Goal: Task Accomplishment & Management: Manage account settings

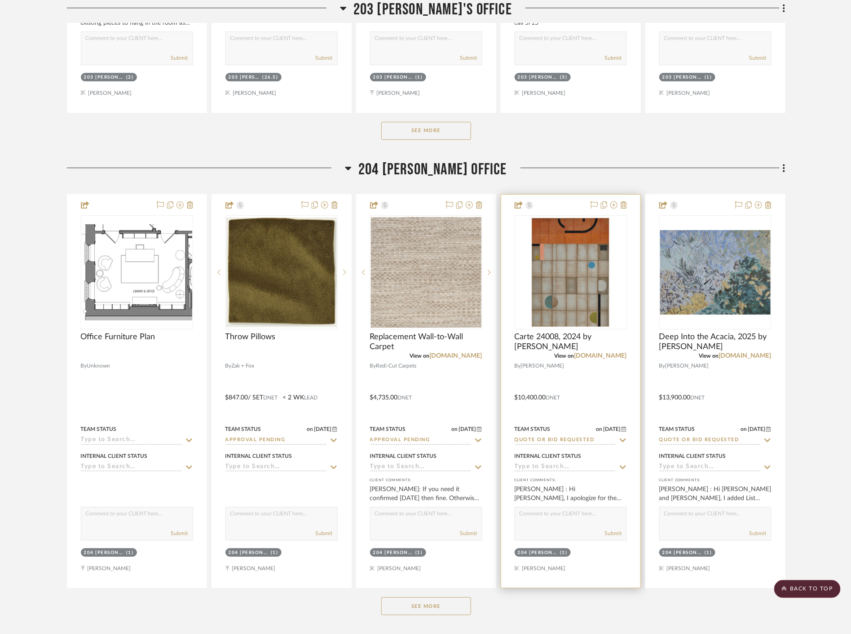
scroll to position [10378, 0]
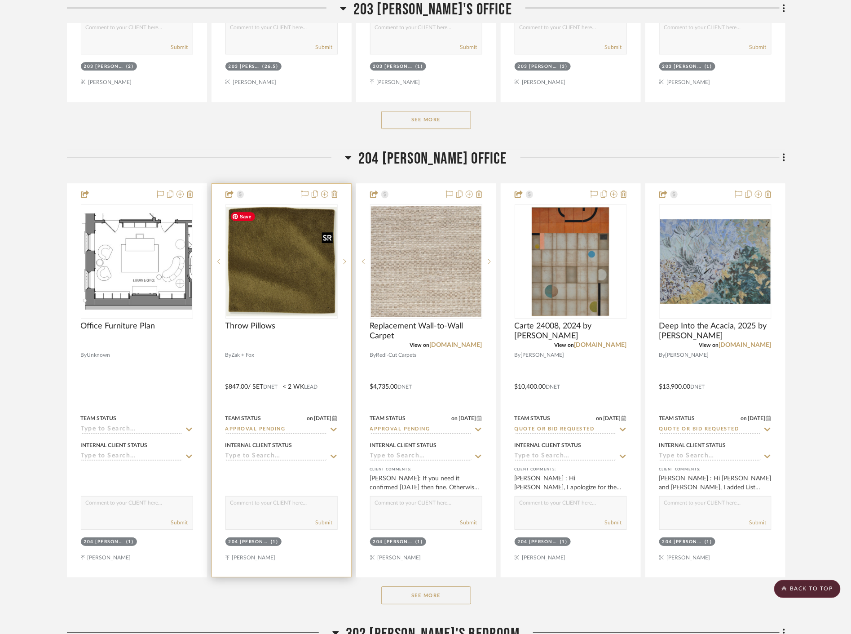
click at [0, 0] on img at bounding box center [0, 0] width 0 height 0
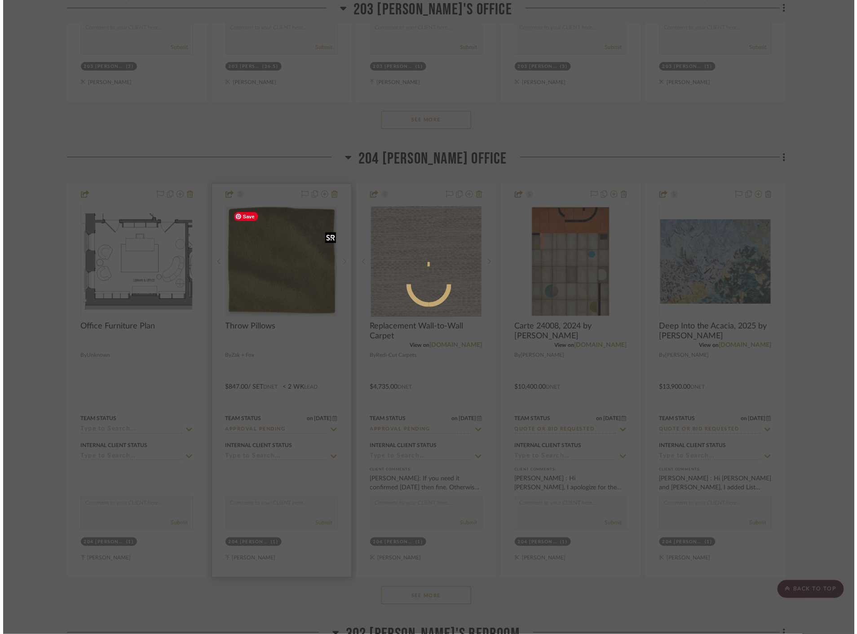
scroll to position [0, 0]
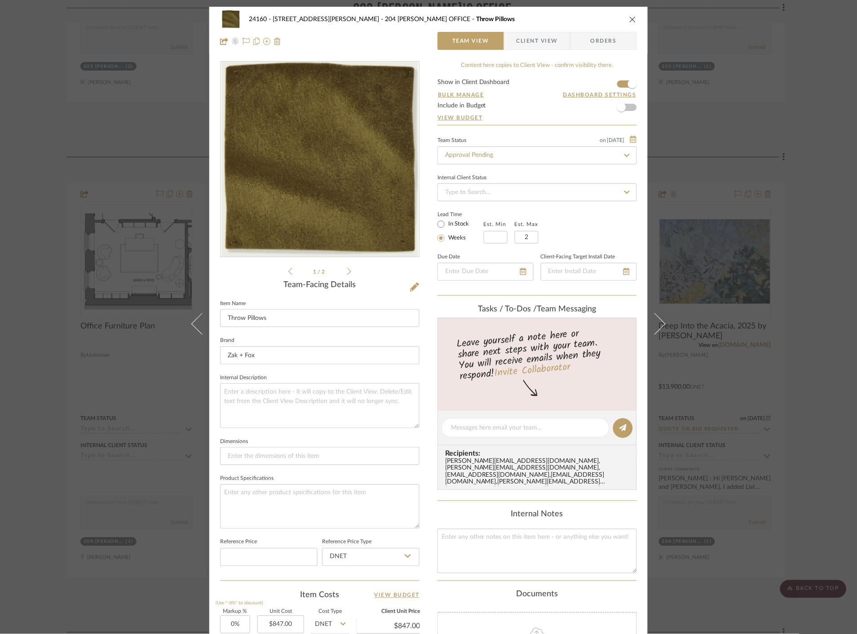
click at [734, 267] on div "24160 - 214 E 18th Street - Satow Elliot 204 STUART'S OFFICE Throw Pillows Team…" at bounding box center [428, 317] width 857 height 634
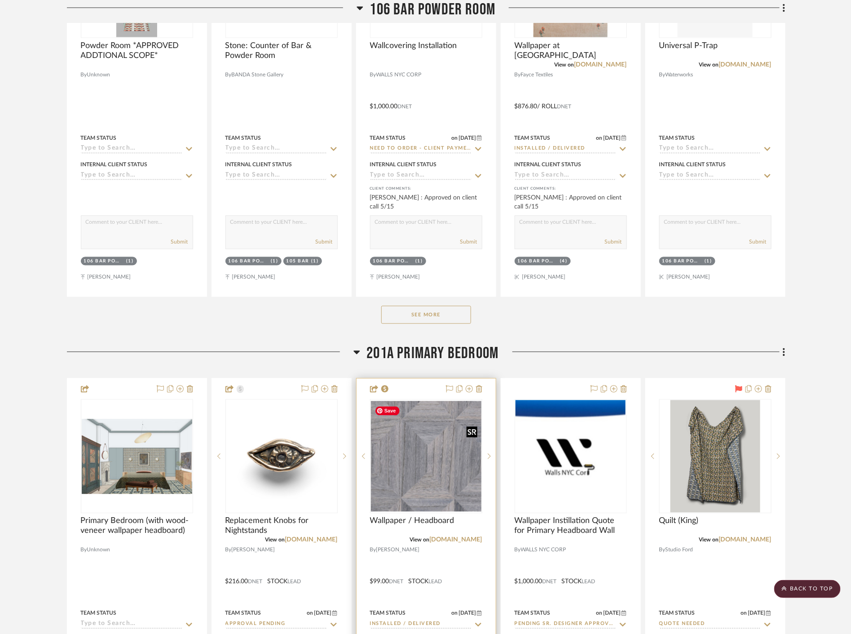
scroll to position [8432, 0]
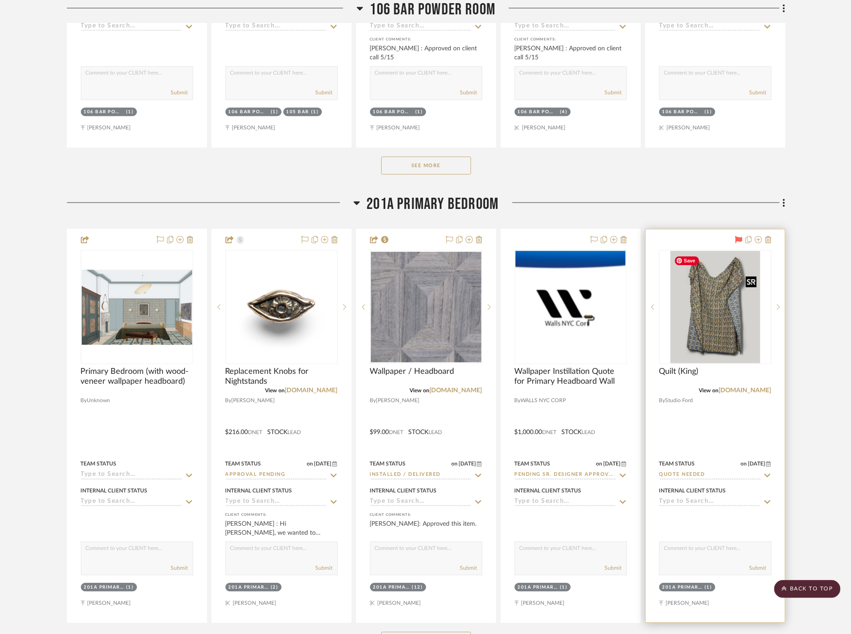
click at [0, 0] on img at bounding box center [0, 0] width 0 height 0
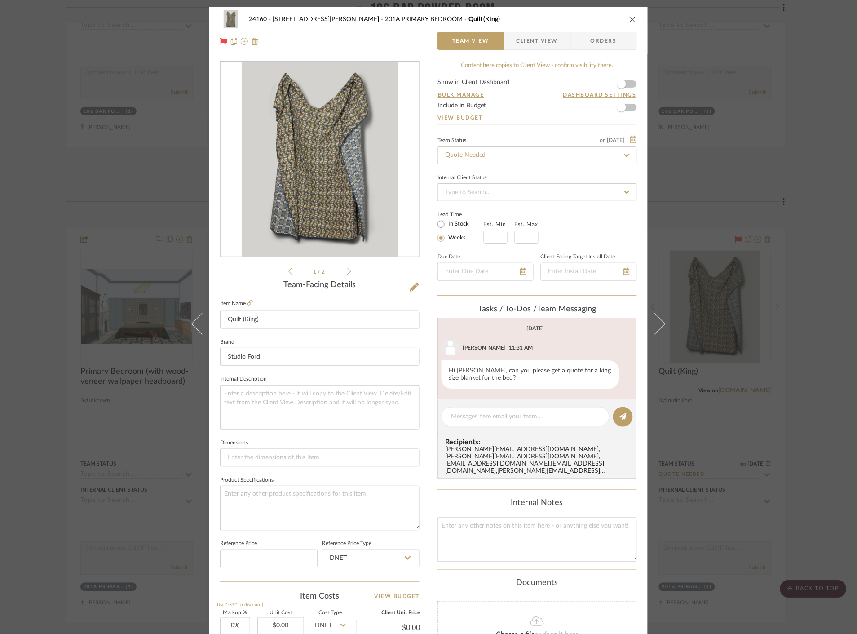
click at [560, 35] on span "Client View" at bounding box center [537, 41] width 66 height 18
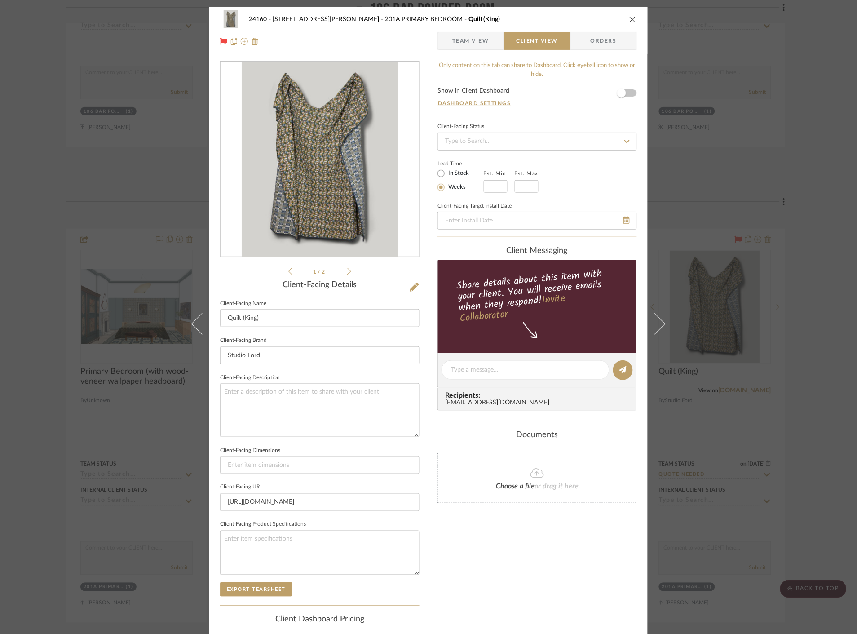
click at [784, 232] on div "24160 - 214 E 18th Street - Satow Elliot 201A PRIMARY BEDROOM Quilt (King) Team…" at bounding box center [428, 317] width 857 height 634
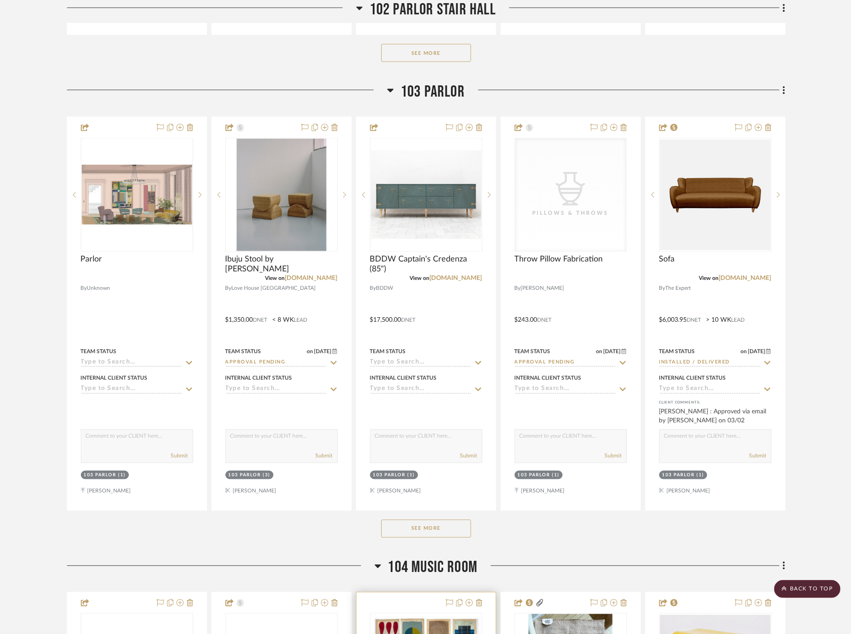
scroll to position [6786, 0]
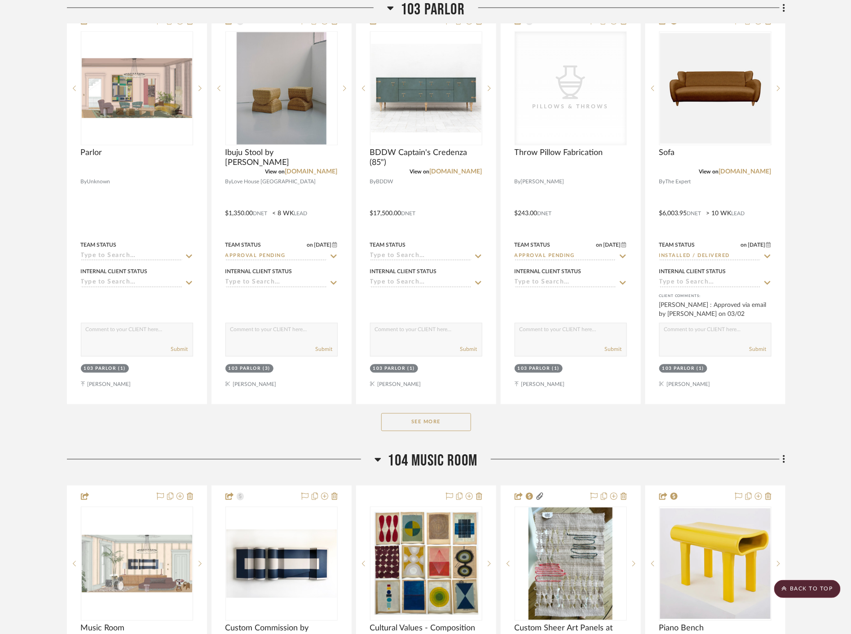
click at [420, 421] on button "See More" at bounding box center [426, 422] width 90 height 18
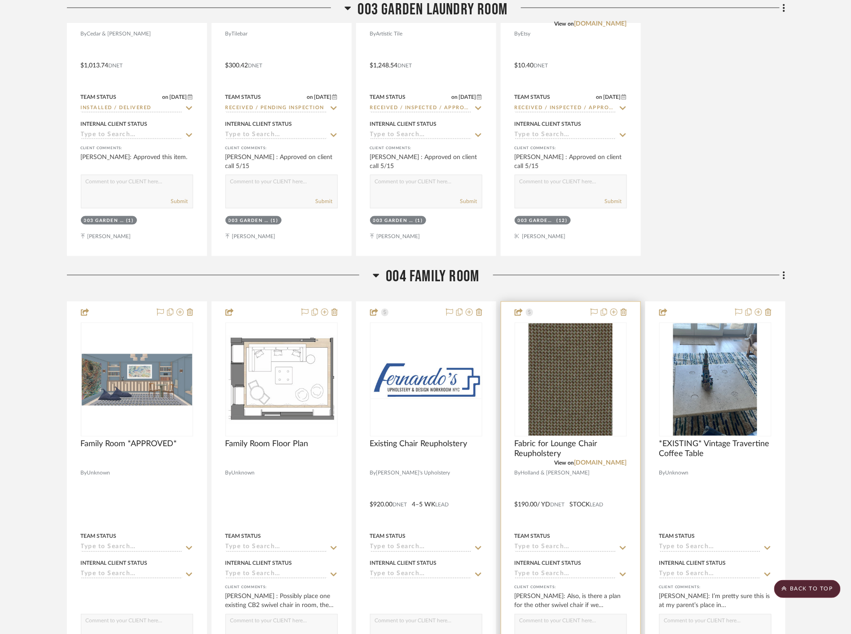
scroll to position [3692, 0]
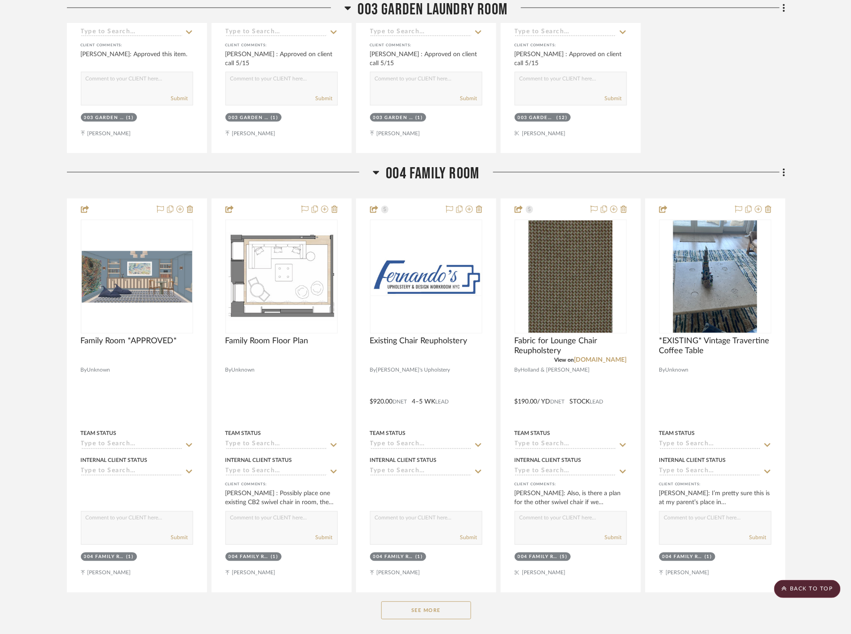
click at [439, 617] on button "See More" at bounding box center [426, 610] width 90 height 18
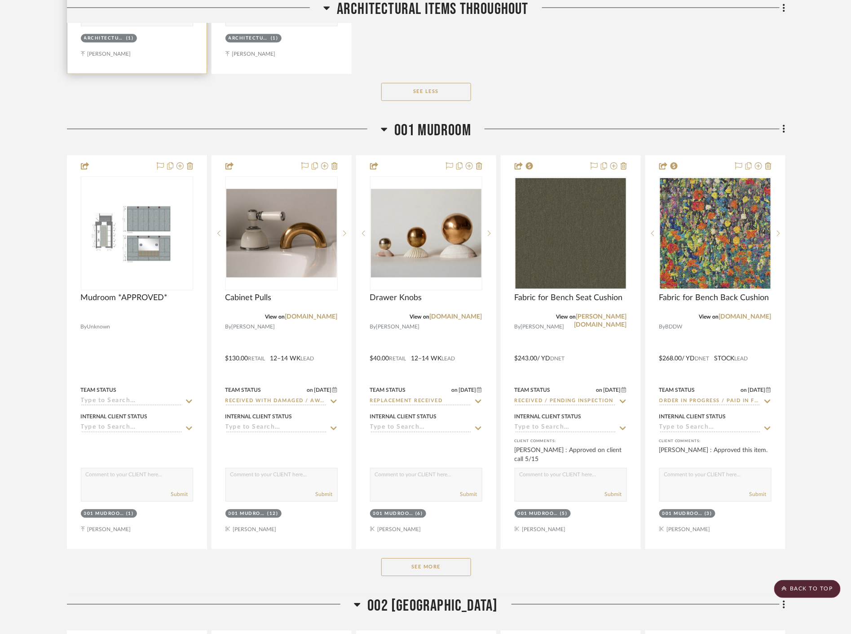
scroll to position [2345, 0]
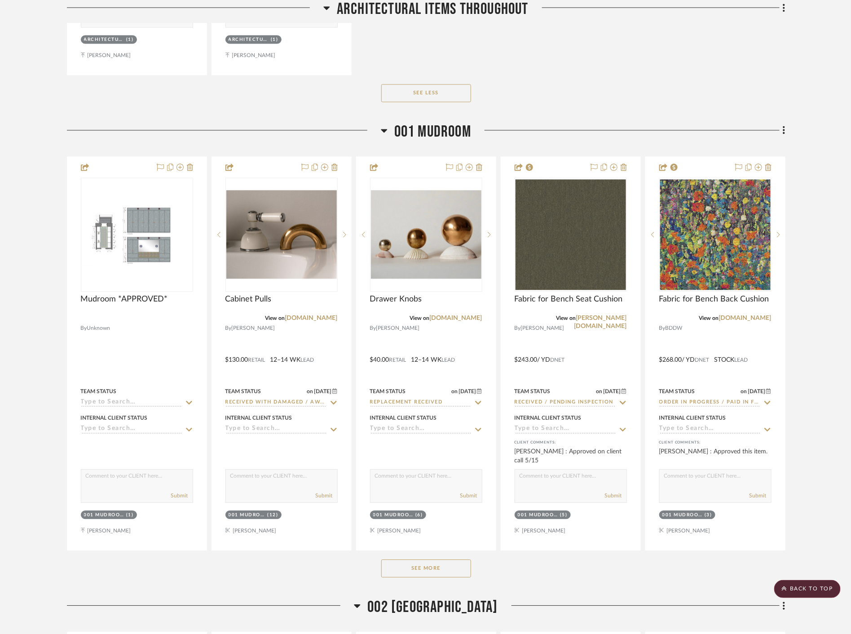
click at [389, 572] on button "See More" at bounding box center [426, 568] width 90 height 18
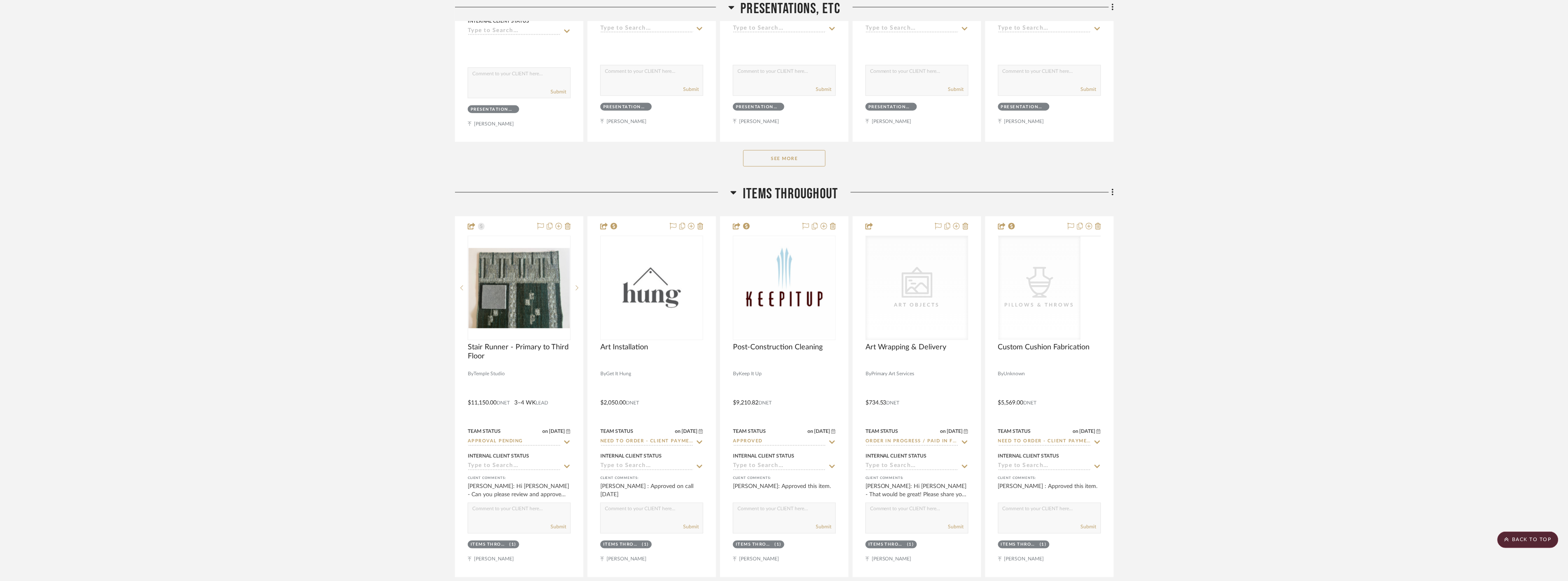
scroll to position [549, 0]
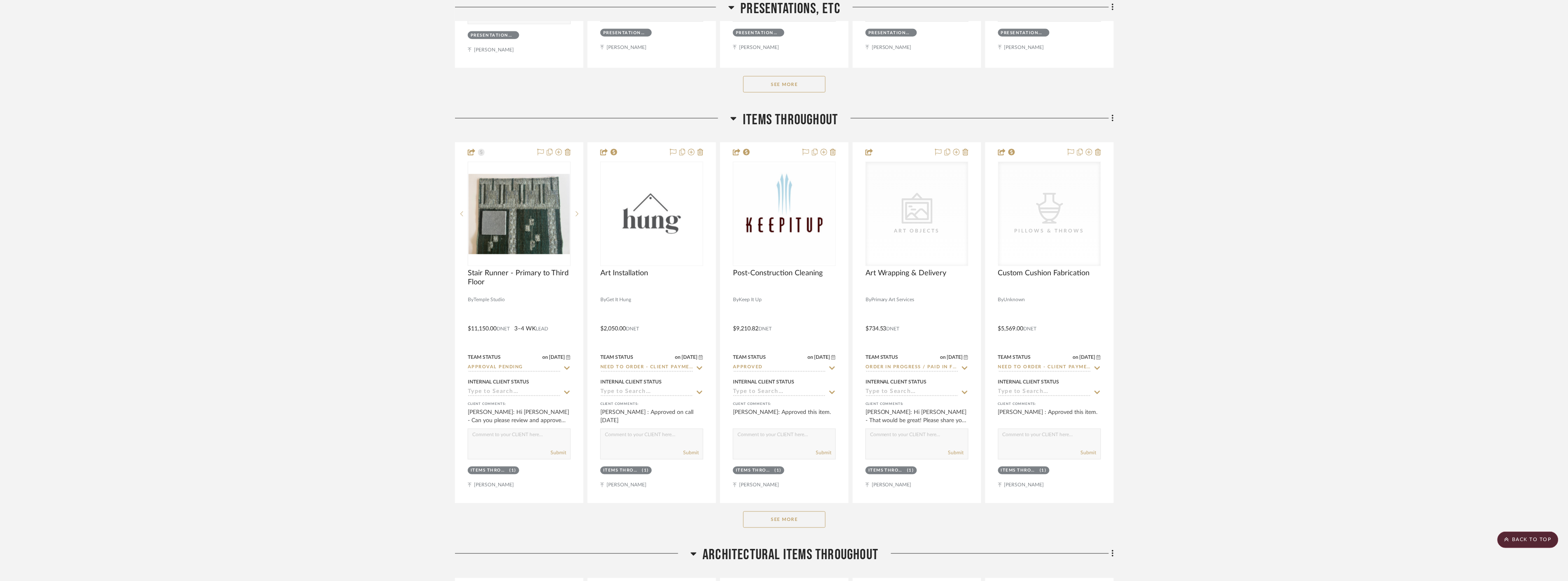
click at [780, 517] on button "See More" at bounding box center [785, 520] width 83 height 16
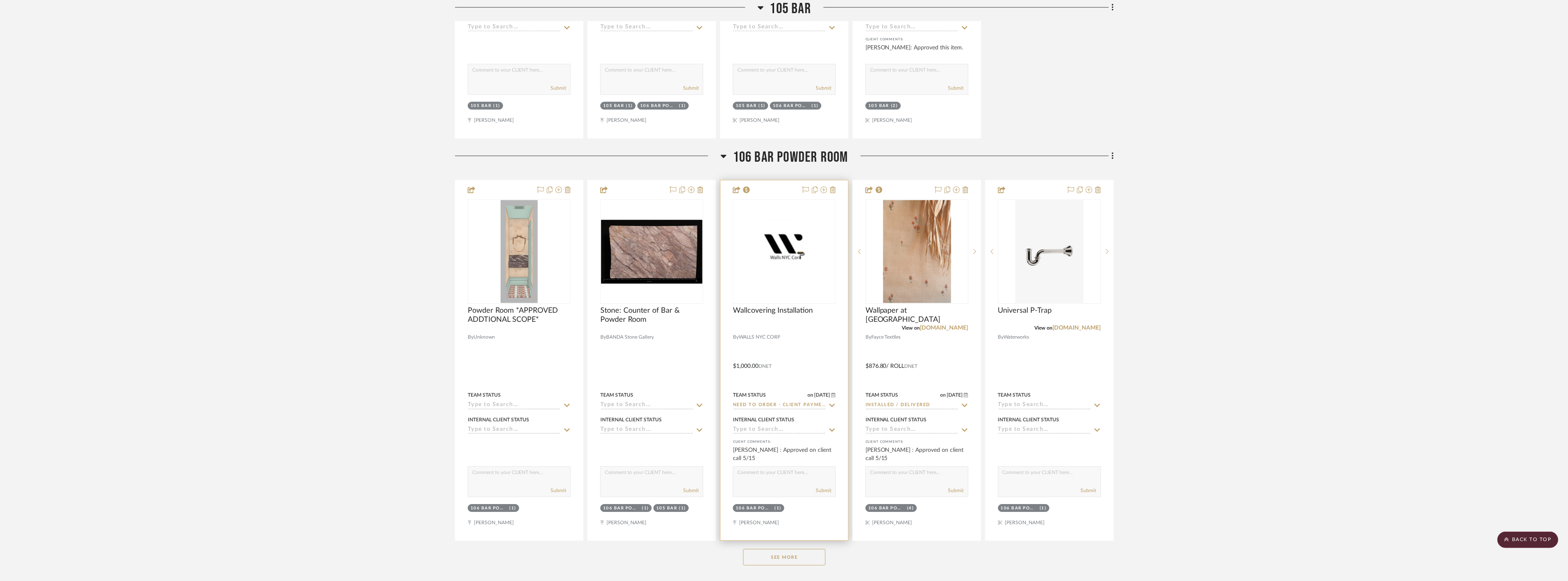
scroll to position [11797, 0]
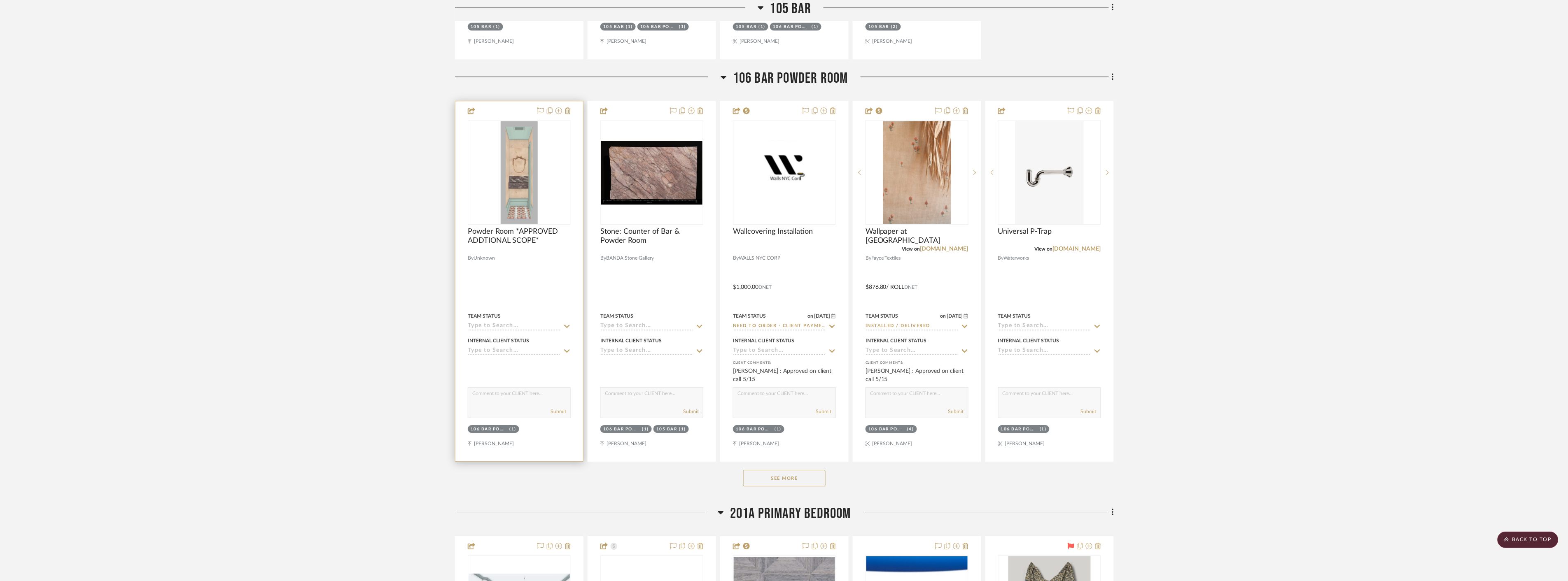
click at [0, 0] on img at bounding box center [0, 0] width 0 height 0
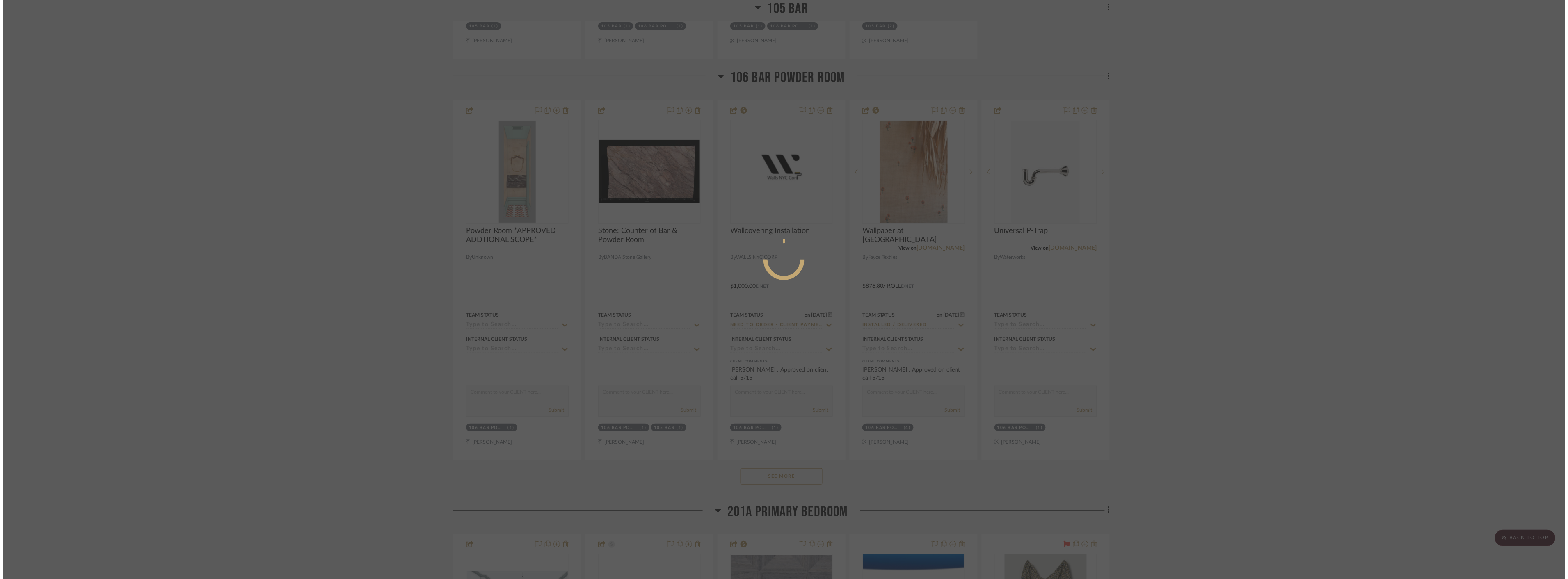
scroll to position [0, 0]
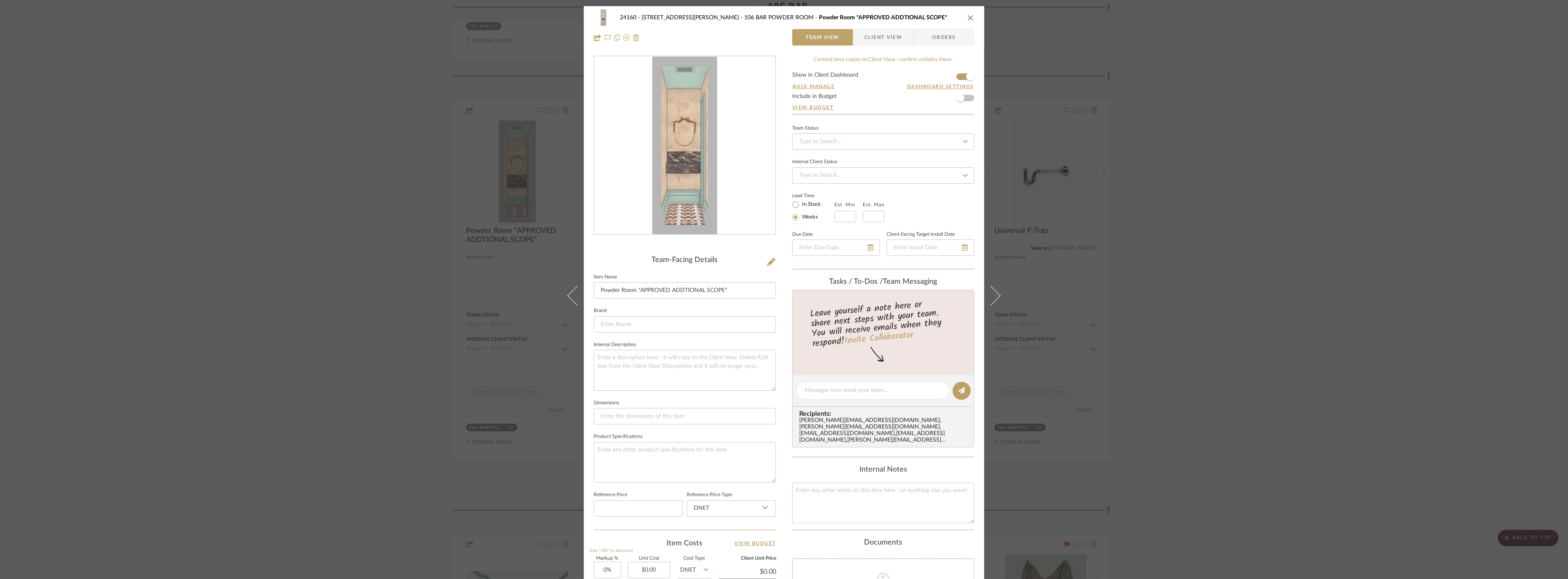
click at [778, 199] on div "24160 - 214 E 18th Street - Satow Elliot 106 BAR POWDER ROOM Powder Room *APPRO…" at bounding box center [784, 290] width 1568 height 579
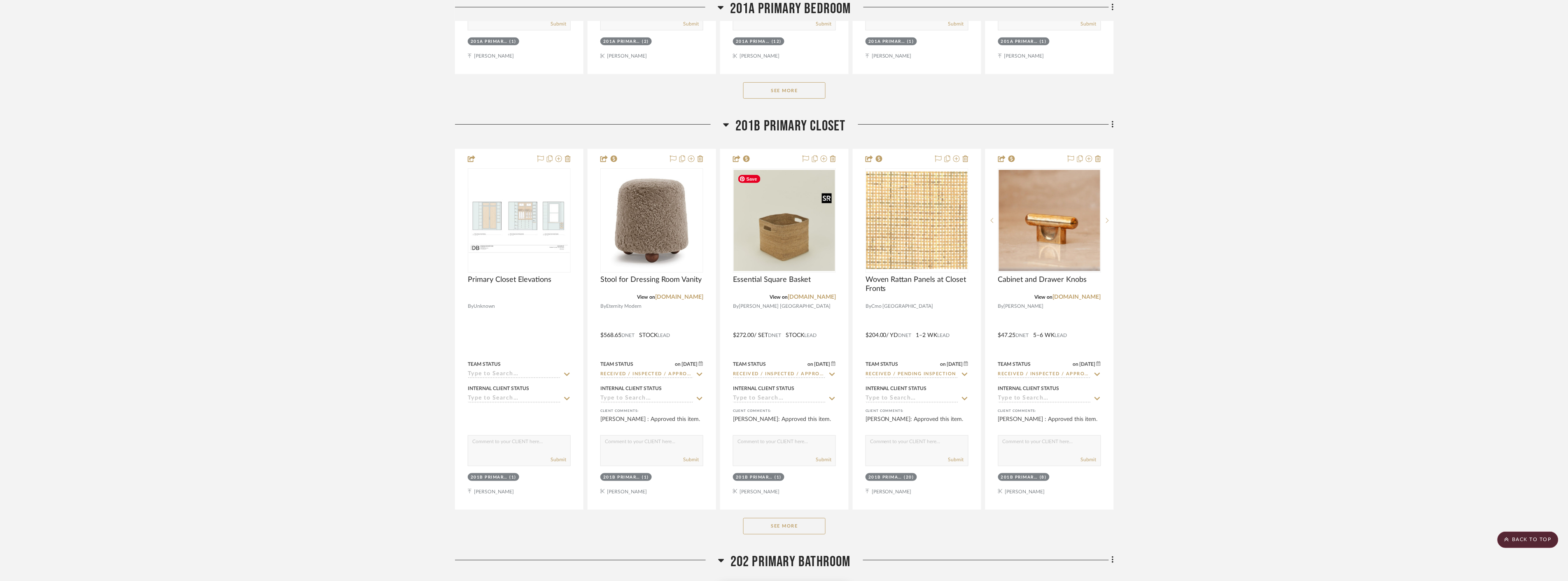
scroll to position [12940, 0]
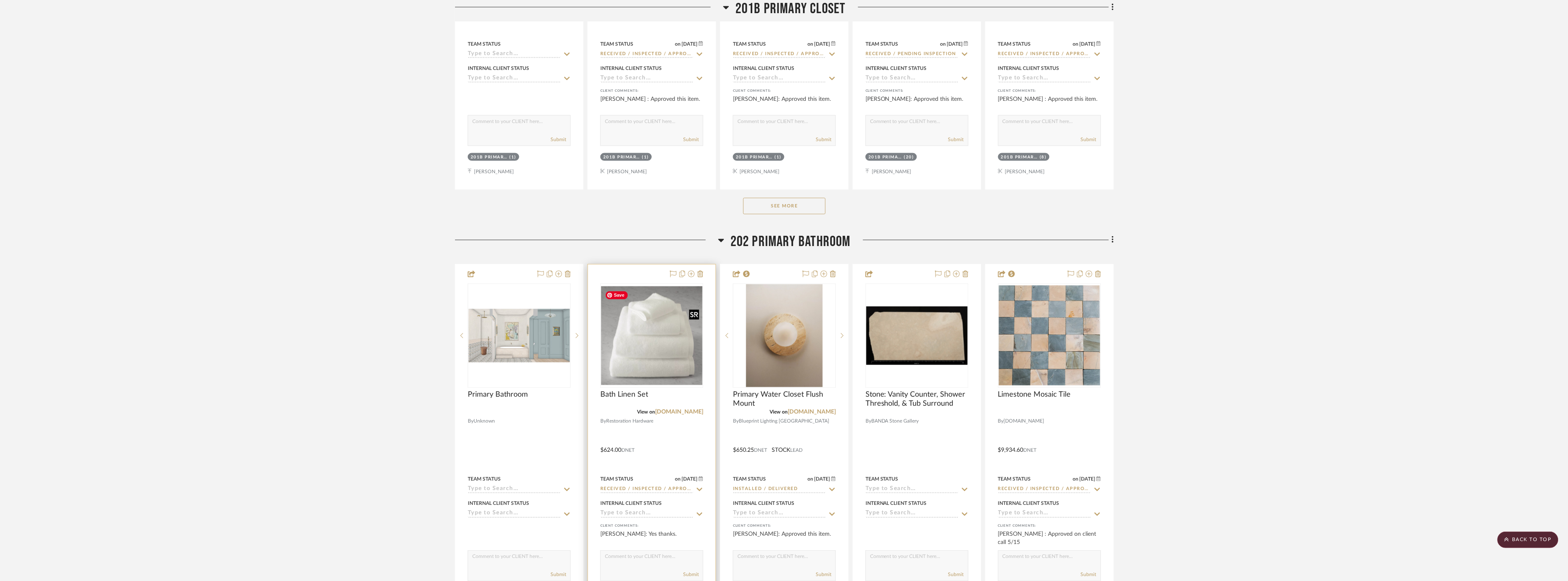
click at [0, 0] on img at bounding box center [0, 0] width 0 height 0
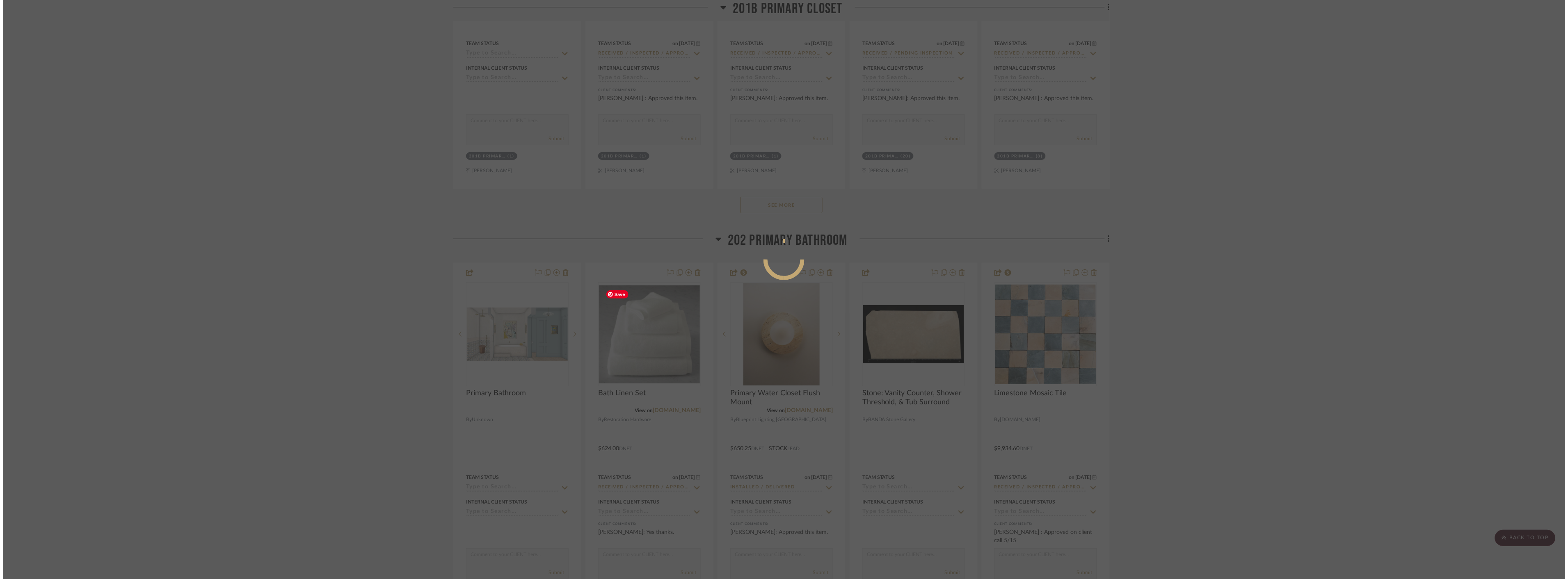
scroll to position [0, 0]
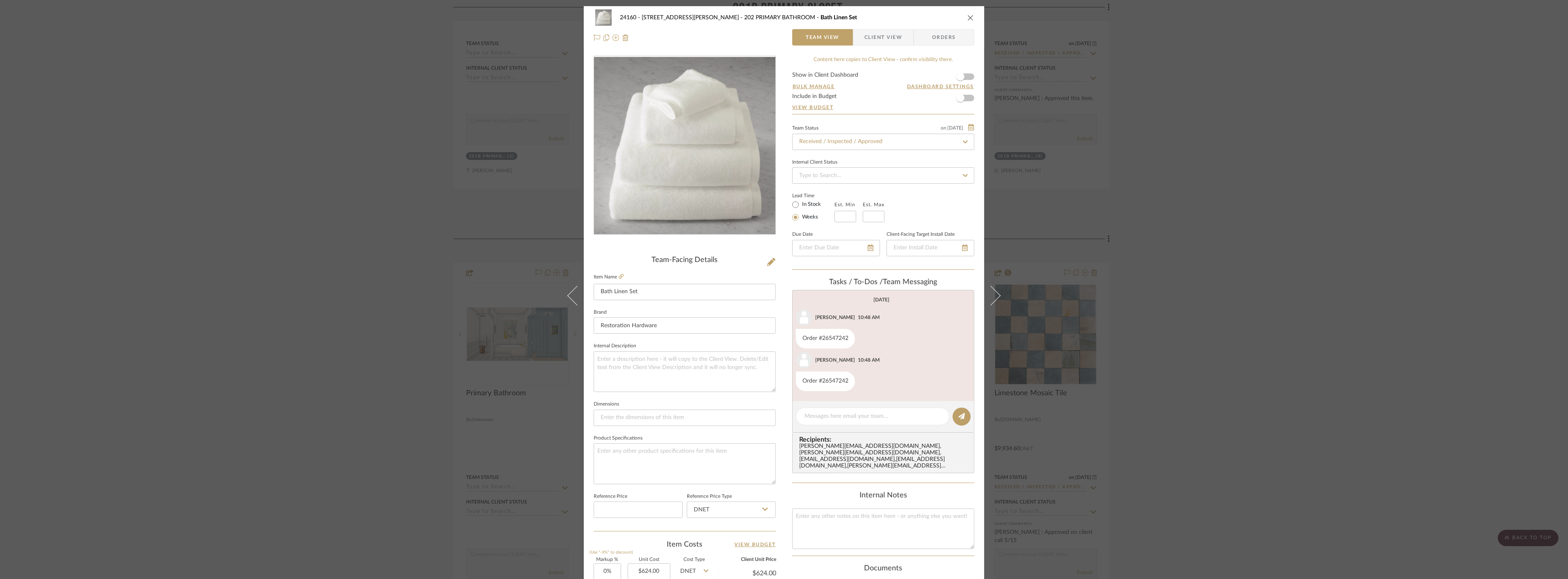
click at [778, 30] on span "Client View" at bounding box center [883, 37] width 37 height 16
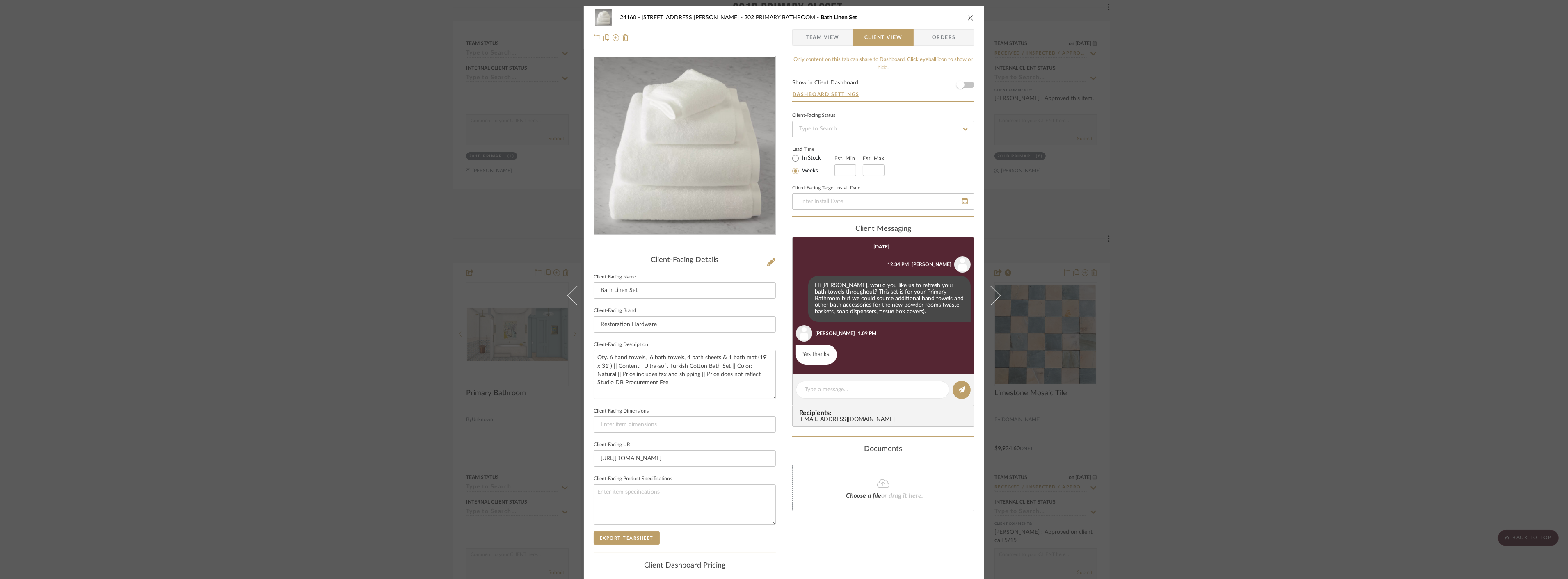
click at [778, 300] on div "24160 - 214 E 18th Street - Satow Elliot 202 PRIMARY BATHROOM Bath Linen Set Te…" at bounding box center [784, 290] width 1568 height 579
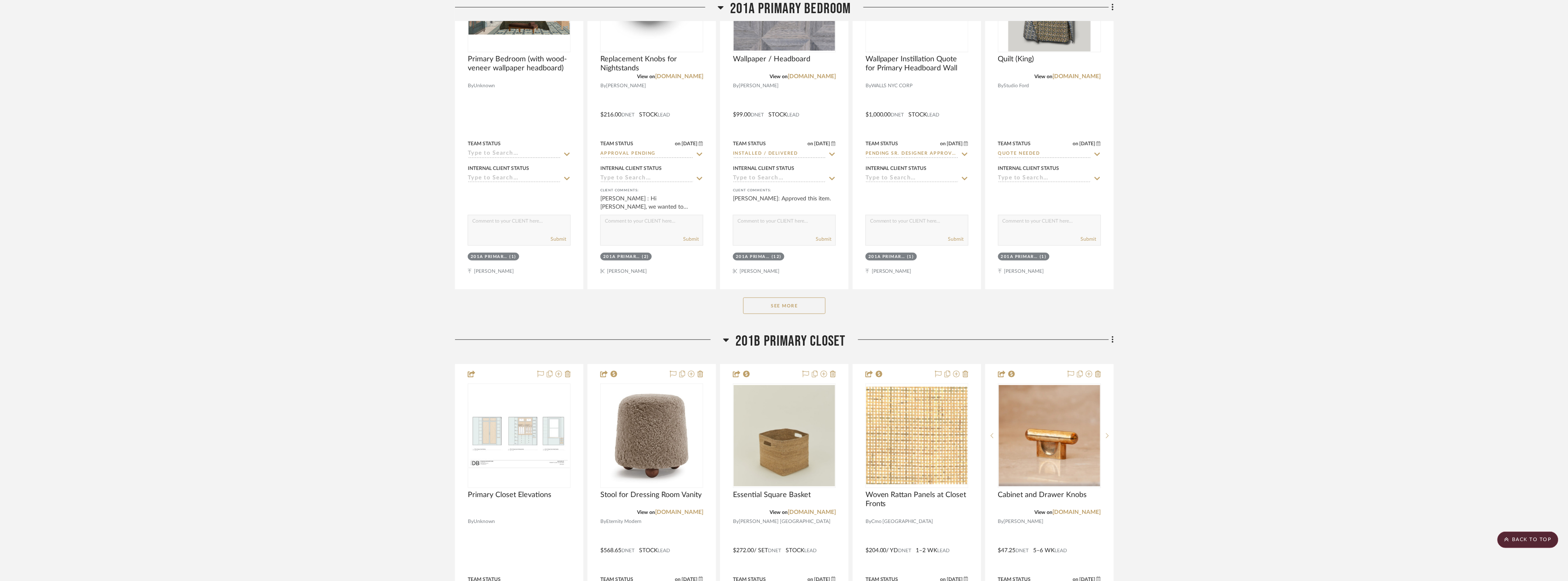
scroll to position [12346, 0]
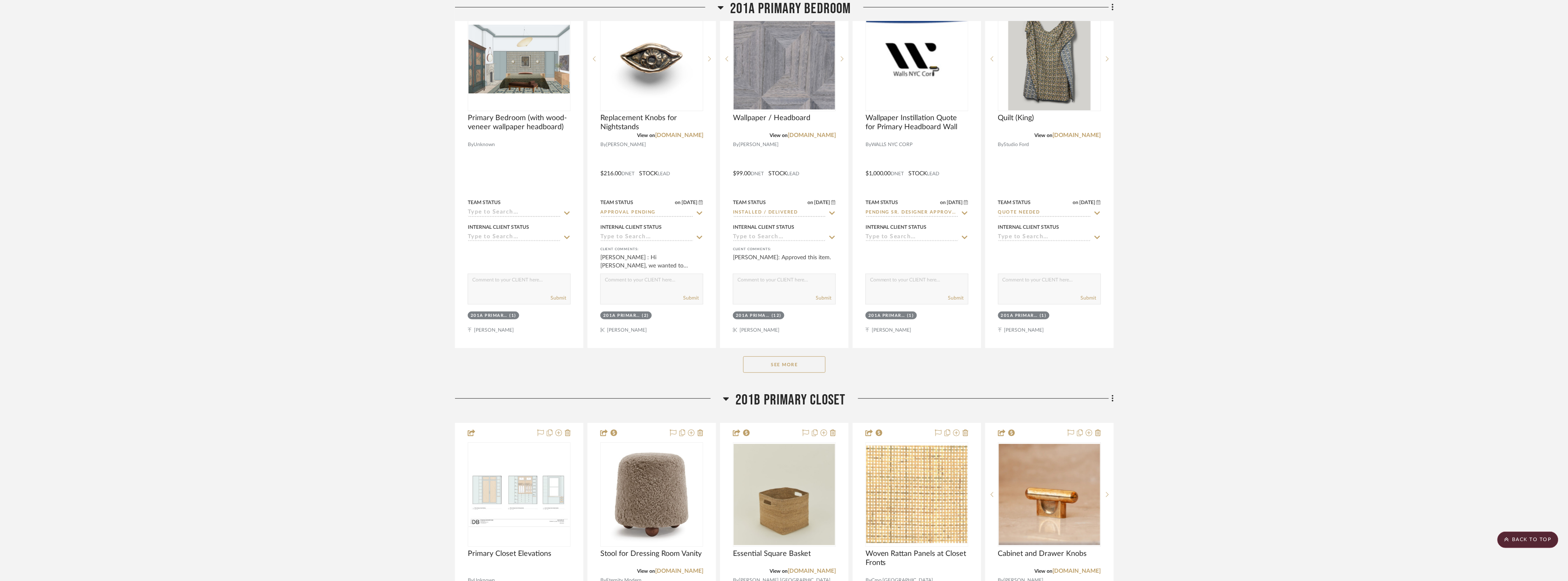
click at [780, 365] on button "See More" at bounding box center [785, 365] width 83 height 16
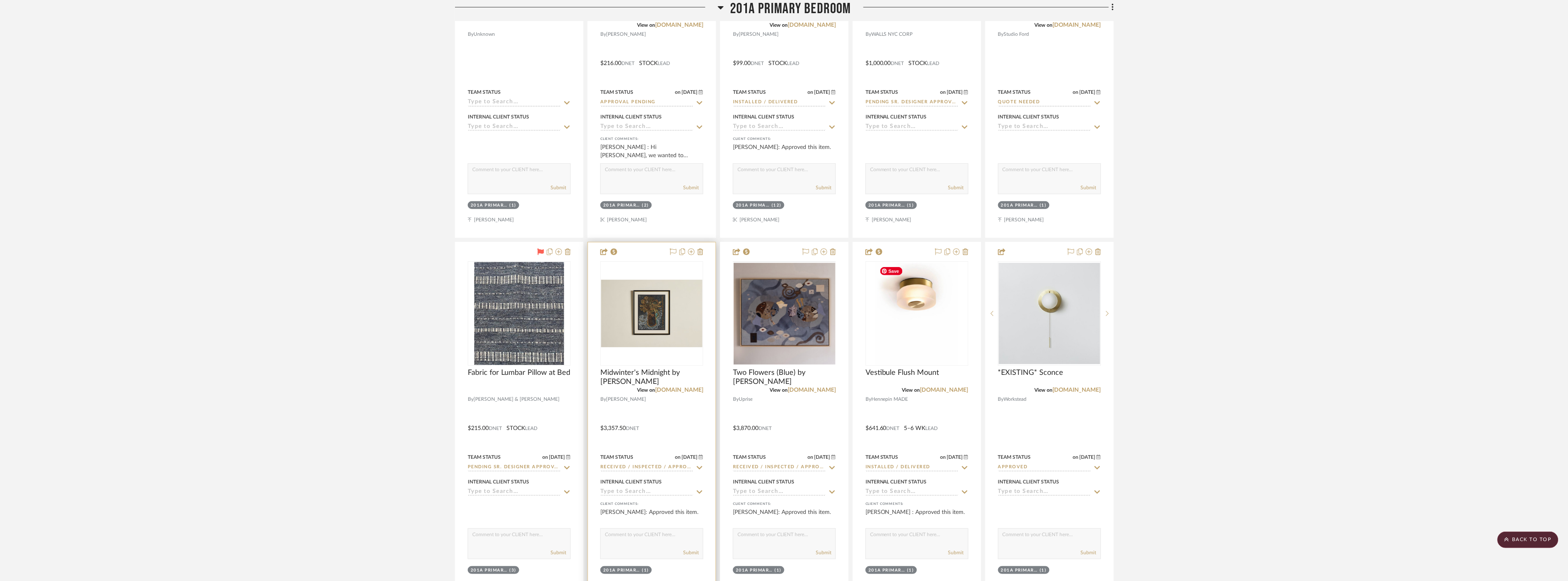
scroll to position [12482, 0]
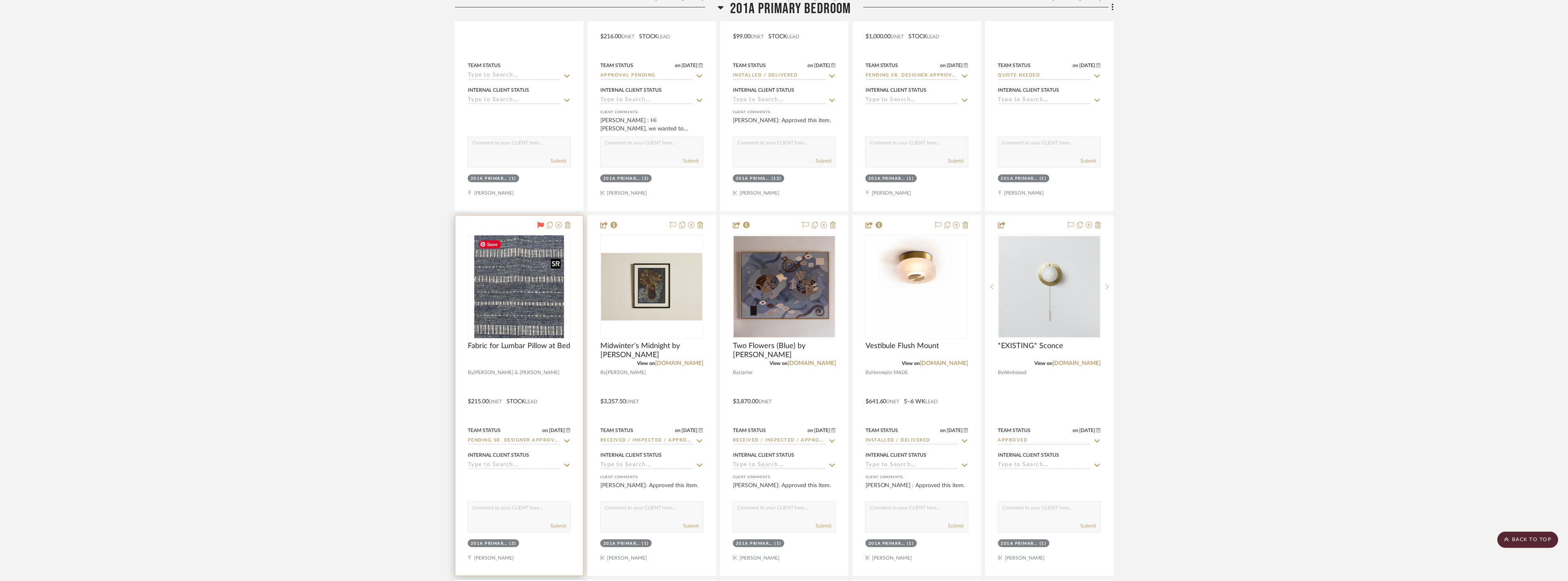
click at [0, 0] on img at bounding box center [0, 0] width 0 height 0
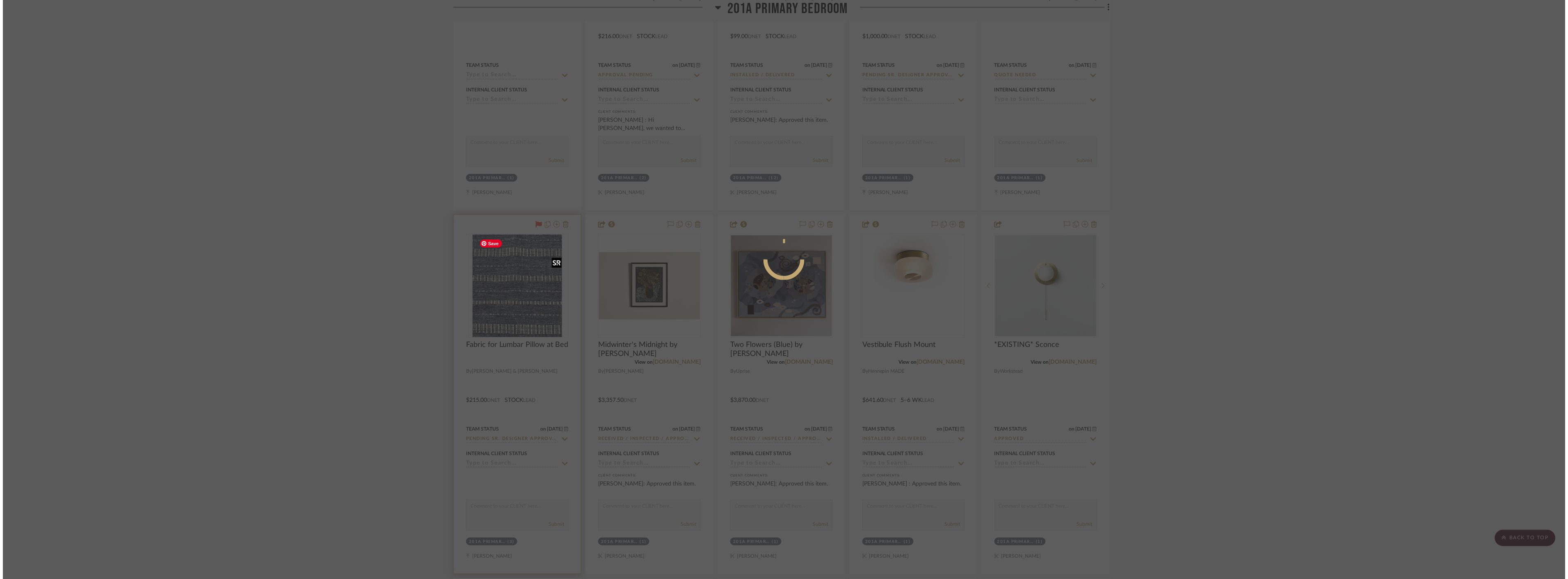
scroll to position [0, 0]
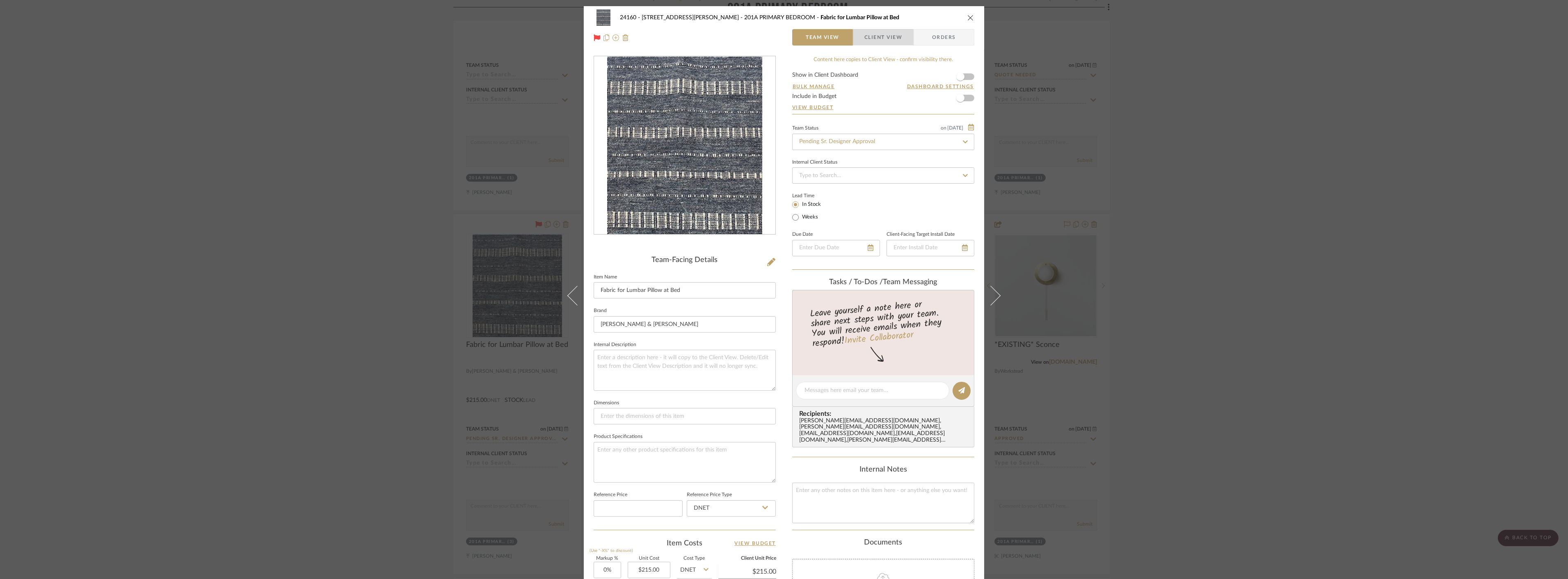
click at [778, 40] on span "Client View" at bounding box center [883, 37] width 37 height 16
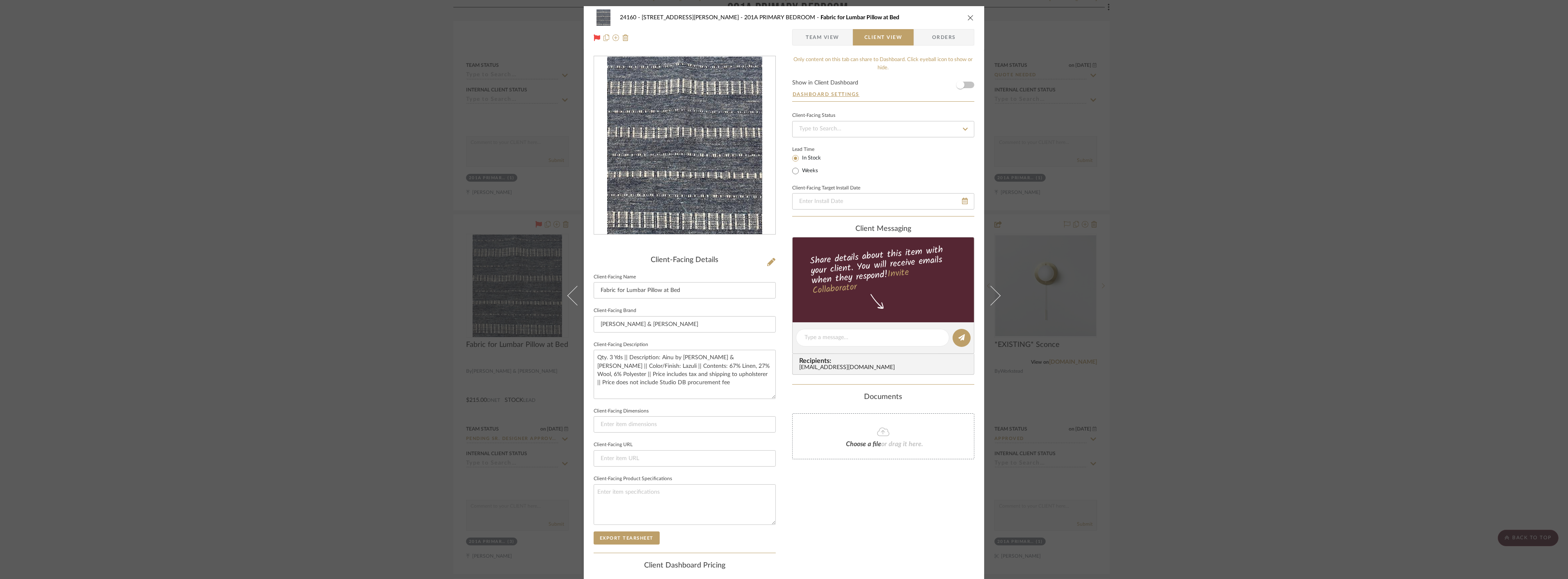
click at [778, 330] on div "24160 - 214 E 18th Street - Satow Elliot 201A PRIMARY BEDROOM Fabric for Lumbar…" at bounding box center [784, 290] width 1568 height 579
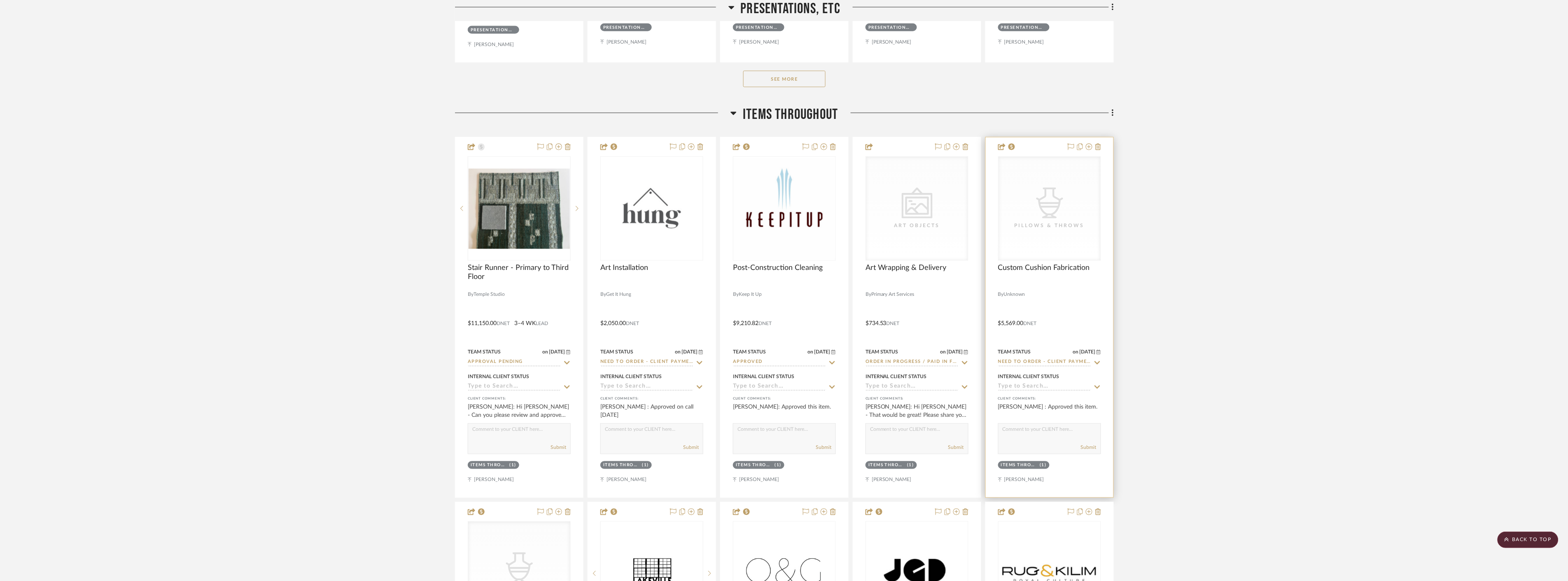
scroll to position [549, 0]
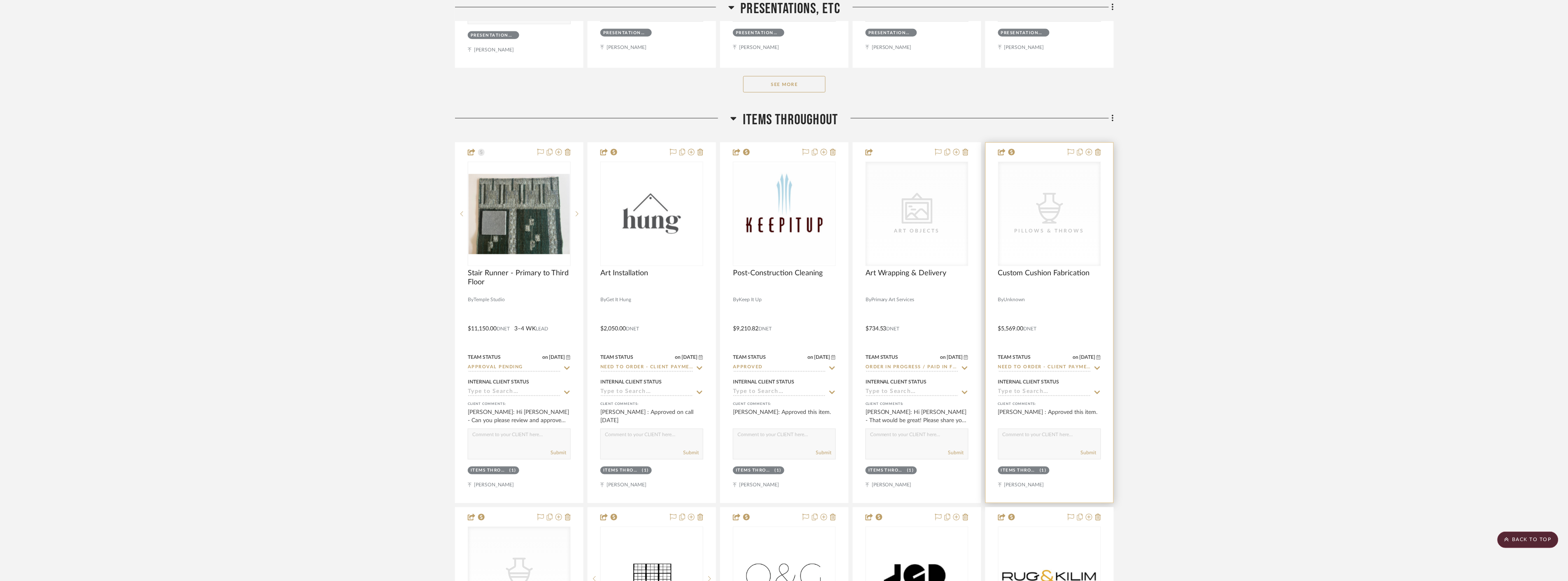
click at [780, 229] on div "Pillows & Throws" at bounding box center [1050, 230] width 83 height 8
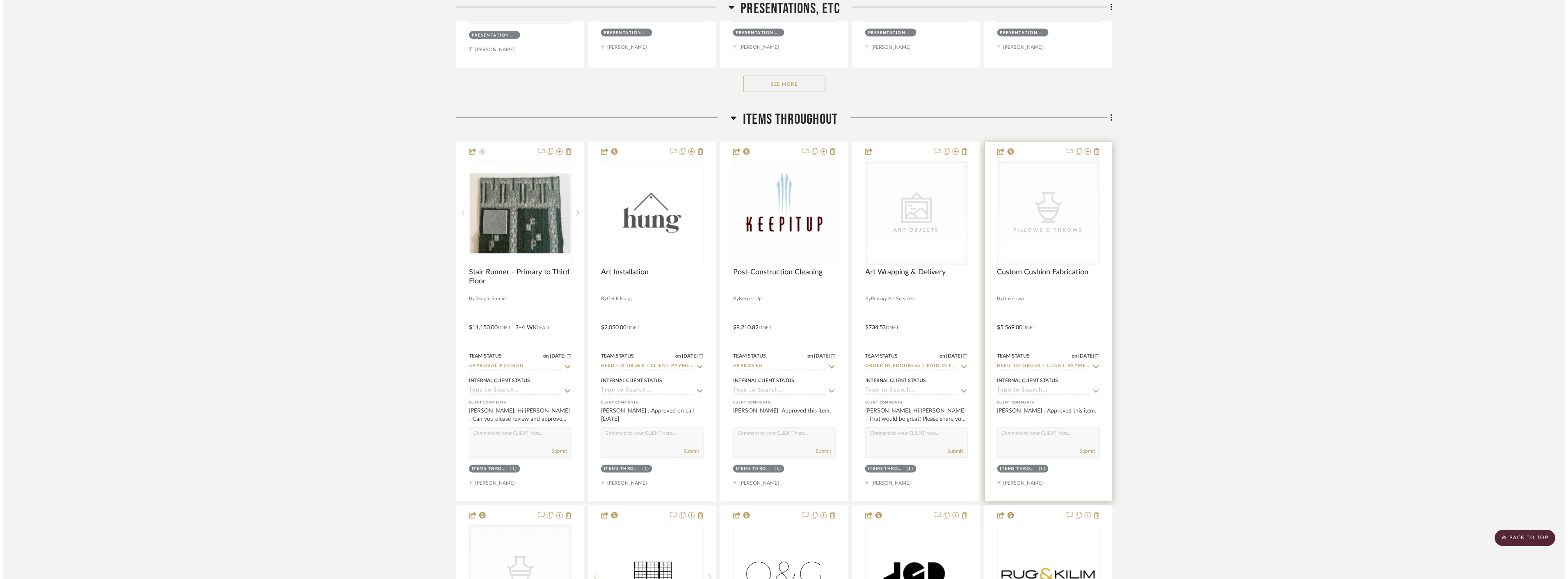
scroll to position [0, 0]
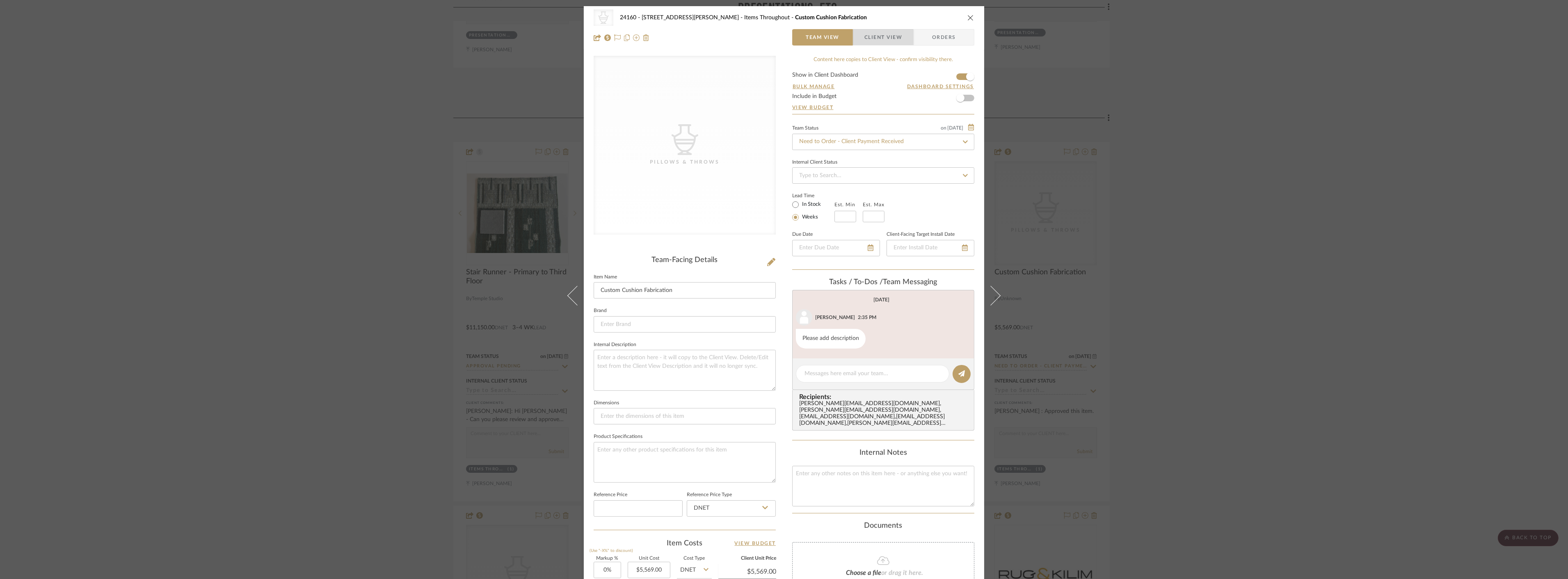
click at [778, 36] on span "Client View" at bounding box center [883, 37] width 37 height 16
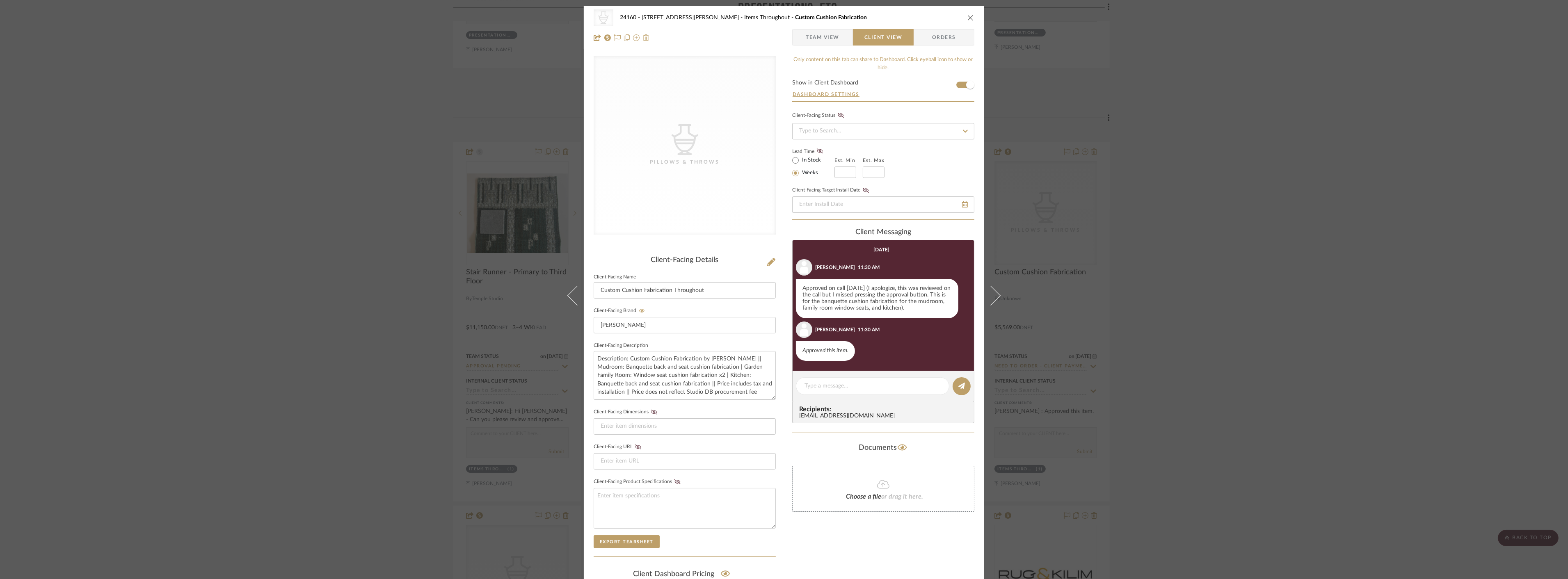
click at [778, 146] on div "CategoryIconAccessories Created with Sketch. Pillows & Throws 24160 - 214 E 18t…" at bounding box center [784, 290] width 1568 height 579
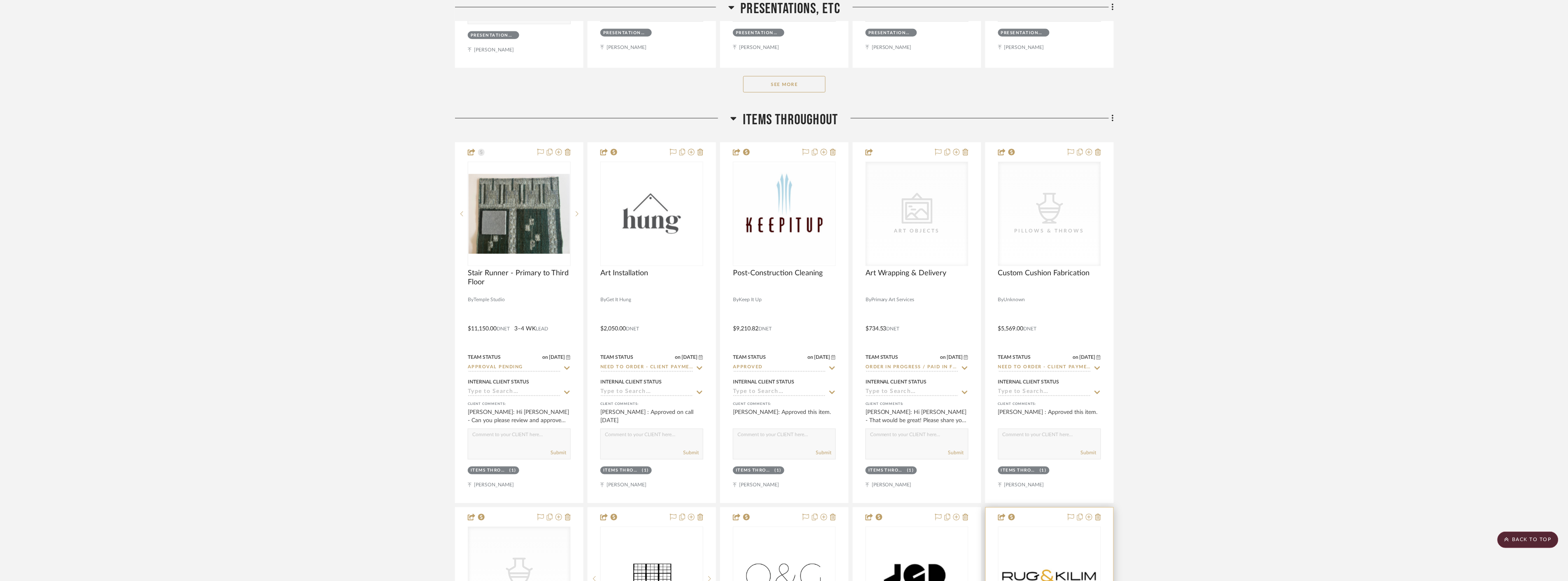
scroll to position [823, 0]
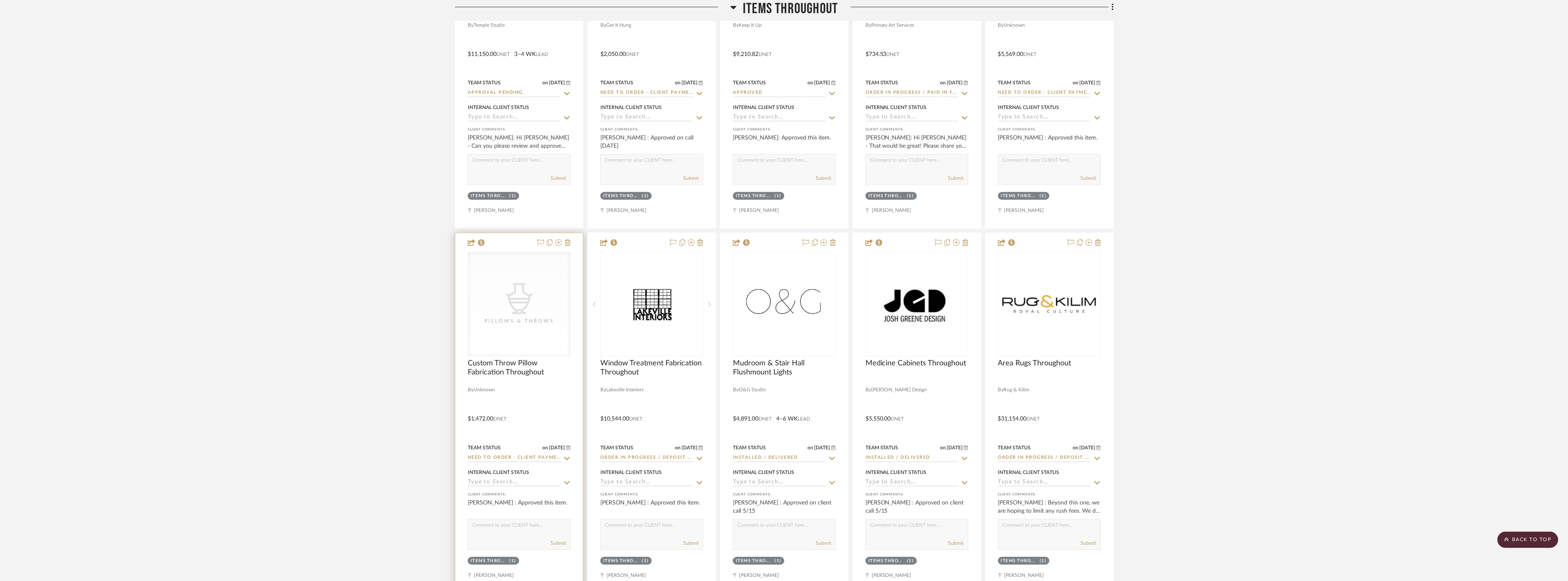
click at [0, 0] on div "CategoryIconAccessories Created with Sketch. Pillows & Throws" at bounding box center [0, 0] width 0 height 0
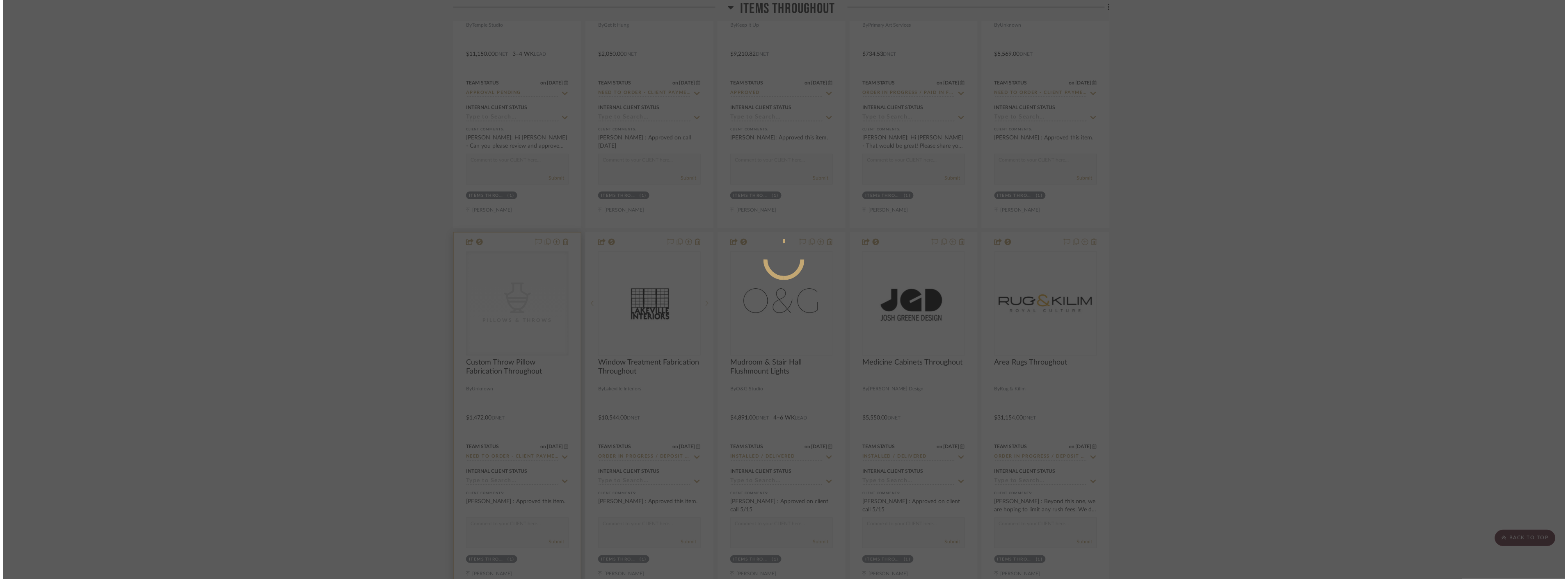
scroll to position [0, 0]
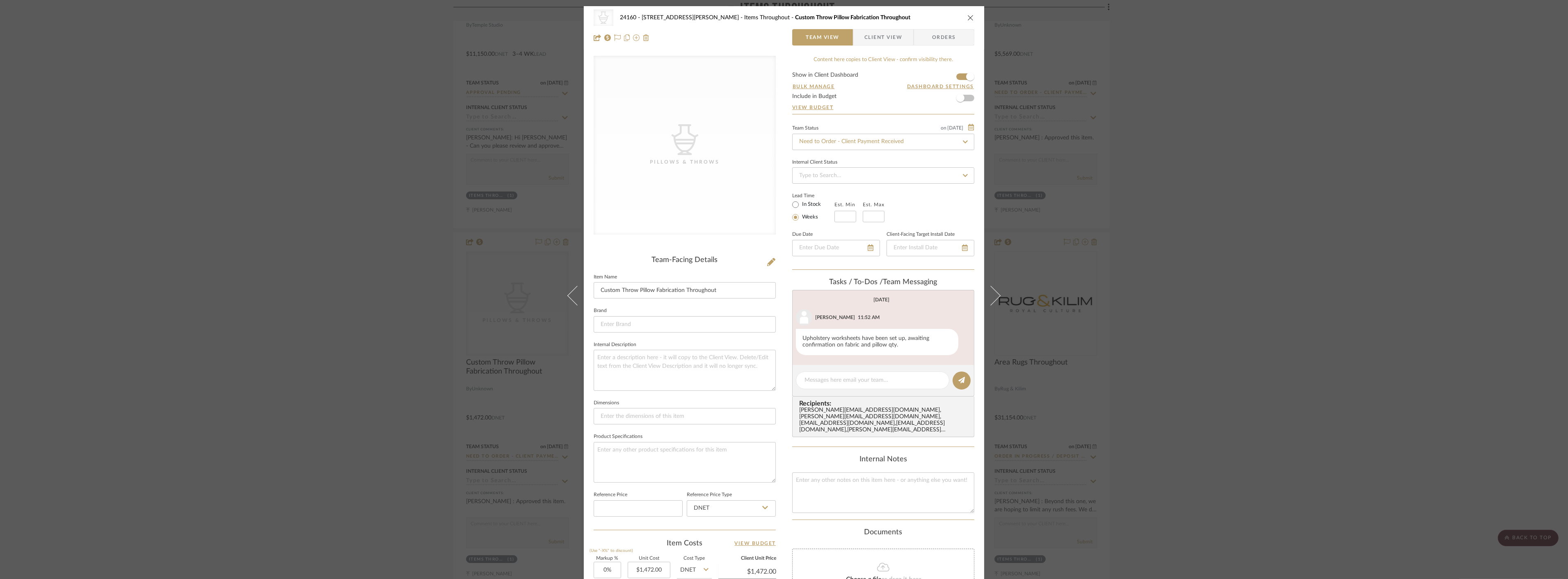
click at [778, 37] on span "Client View" at bounding box center [883, 37] width 37 height 16
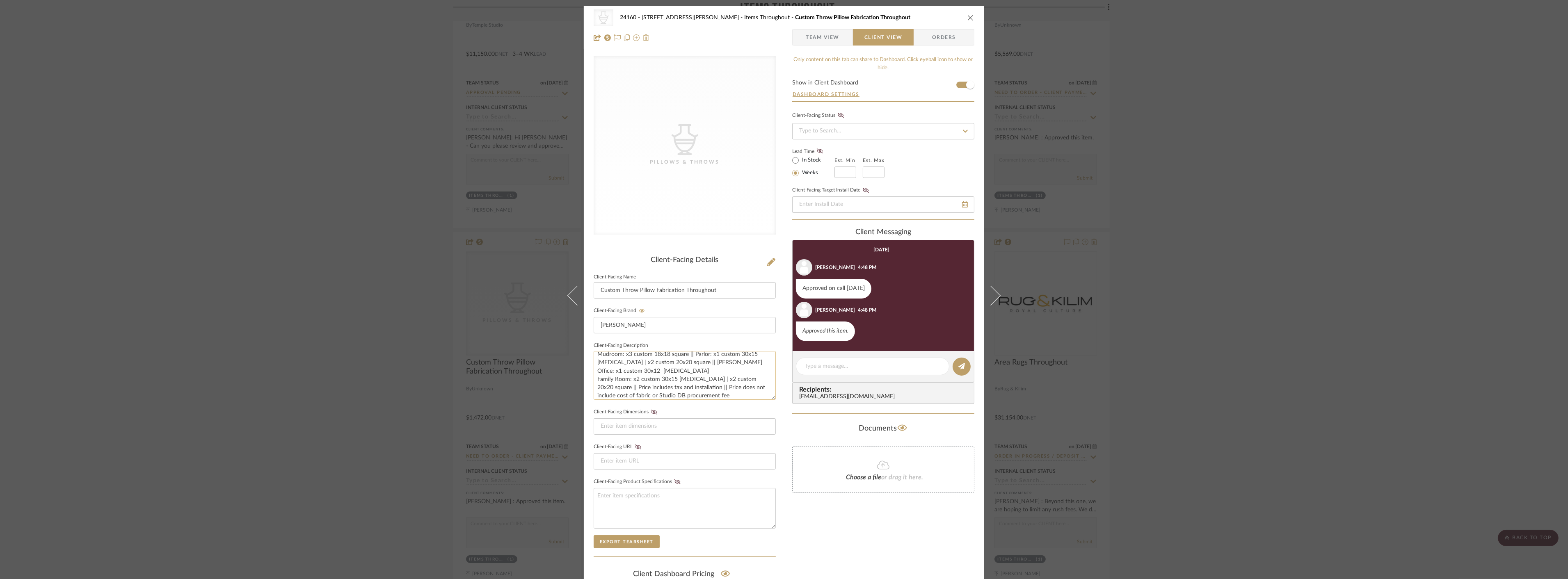
scroll to position [16, 0]
click at [778, 96] on div "CategoryIconAccessories Created with Sketch. Pillows & Throws 24160 - 214 E 18t…" at bounding box center [784, 290] width 1568 height 579
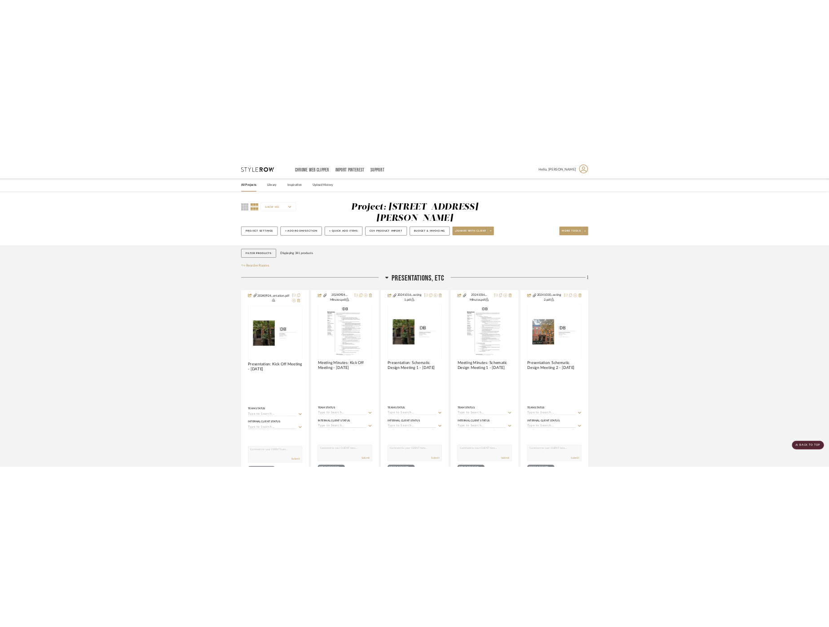
scroll to position [898, 0]
